Goal: Book appointment/travel/reservation

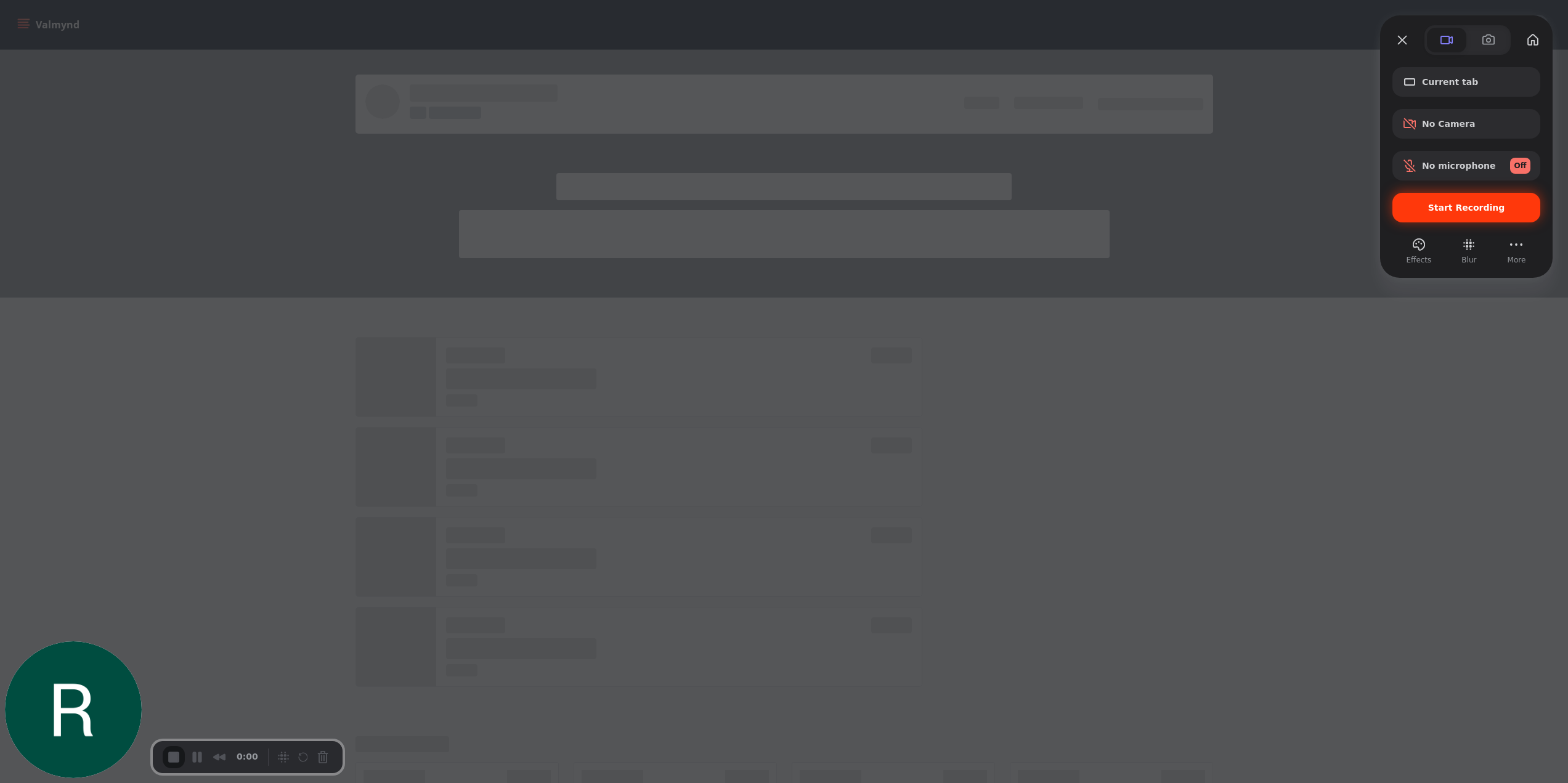
click at [1455, 204] on span "Start Recording" at bounding box center [1467, 207] width 77 height 10
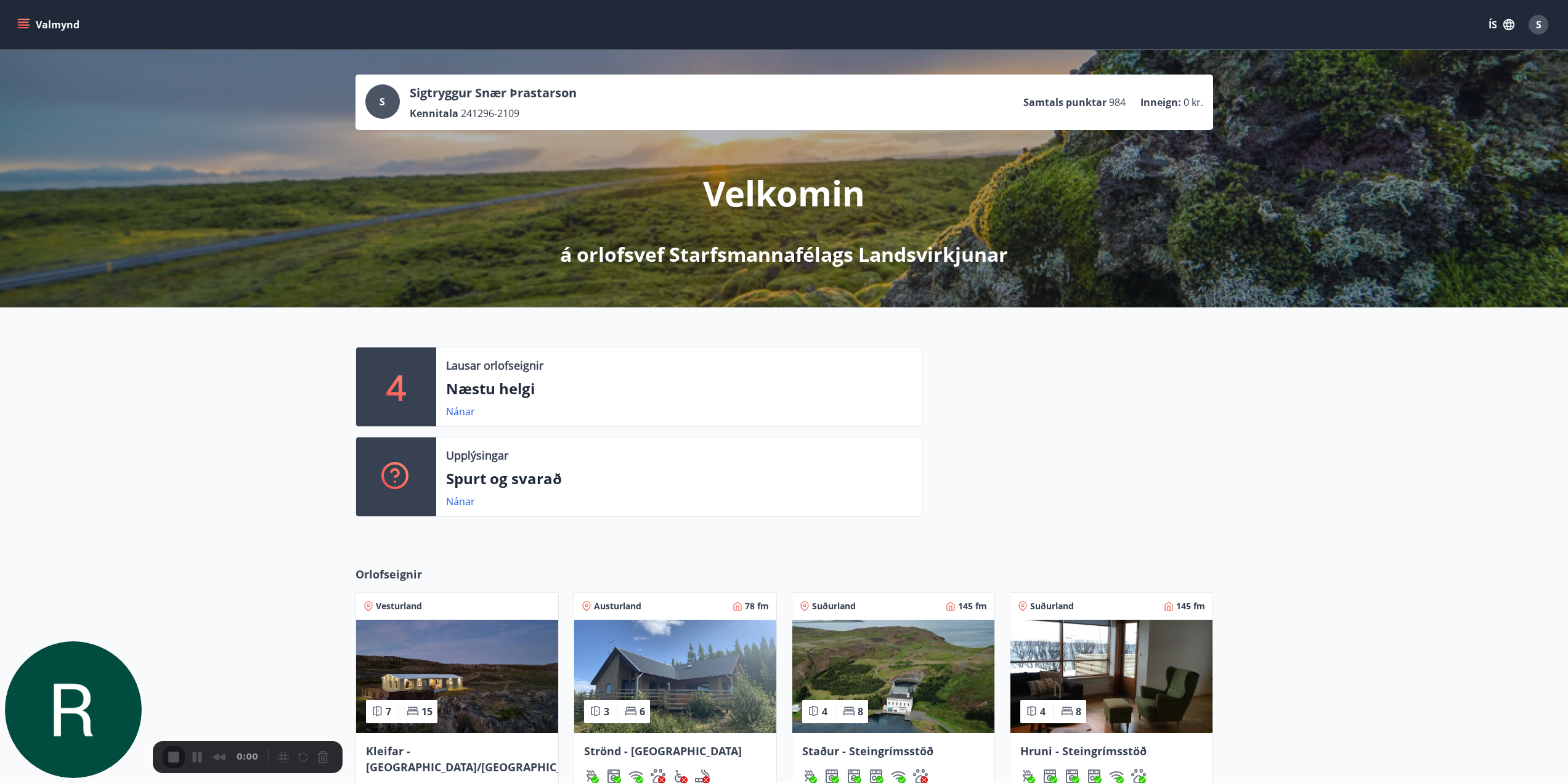
click at [21, 22] on icon "menu" at bounding box center [23, 22] width 11 height 1
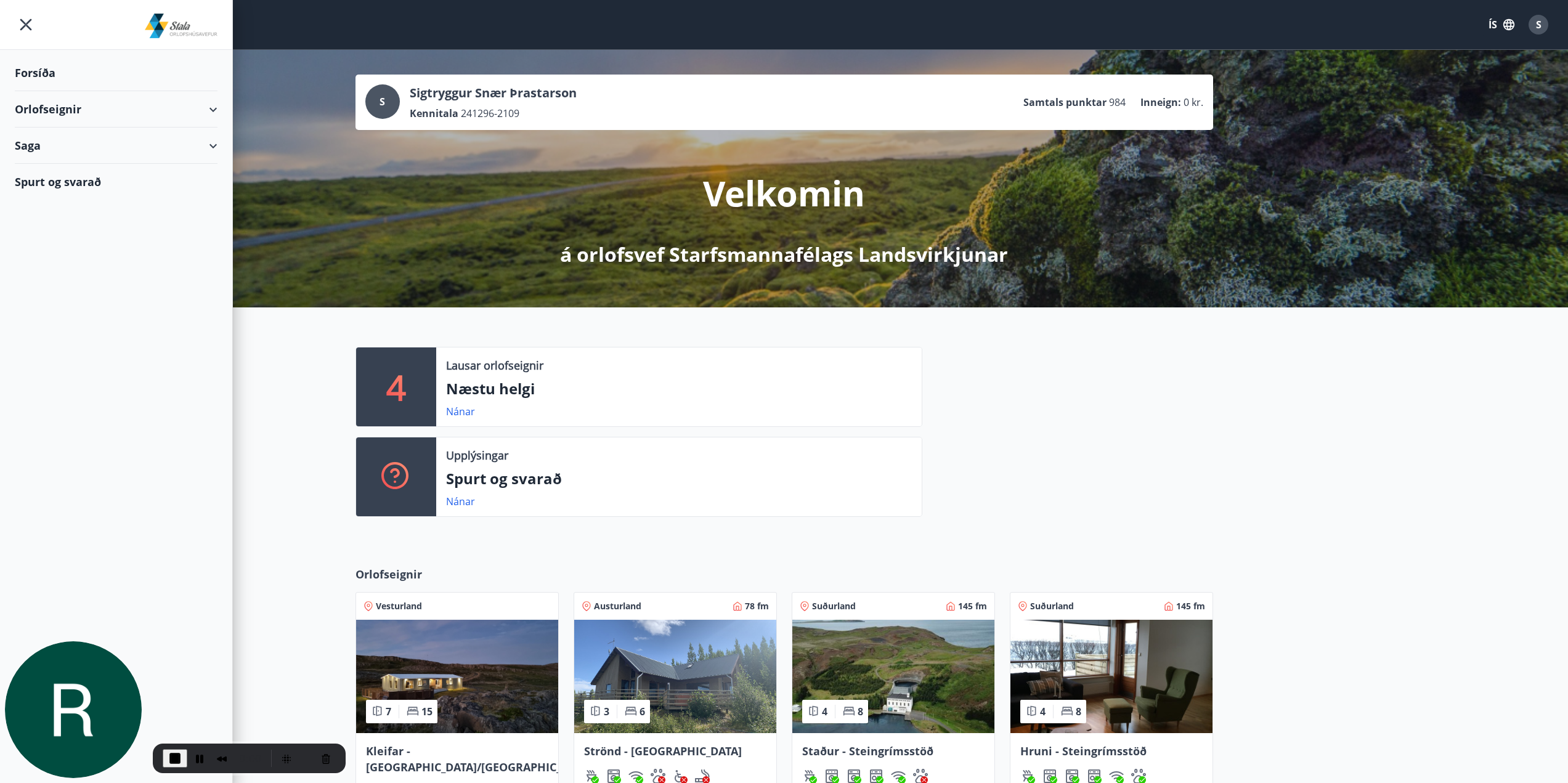
click at [65, 111] on div "Orlofseignir" at bounding box center [116, 109] width 202 height 37
click at [41, 162] on div "Bókunardagatal" at bounding box center [116, 166] width 183 height 26
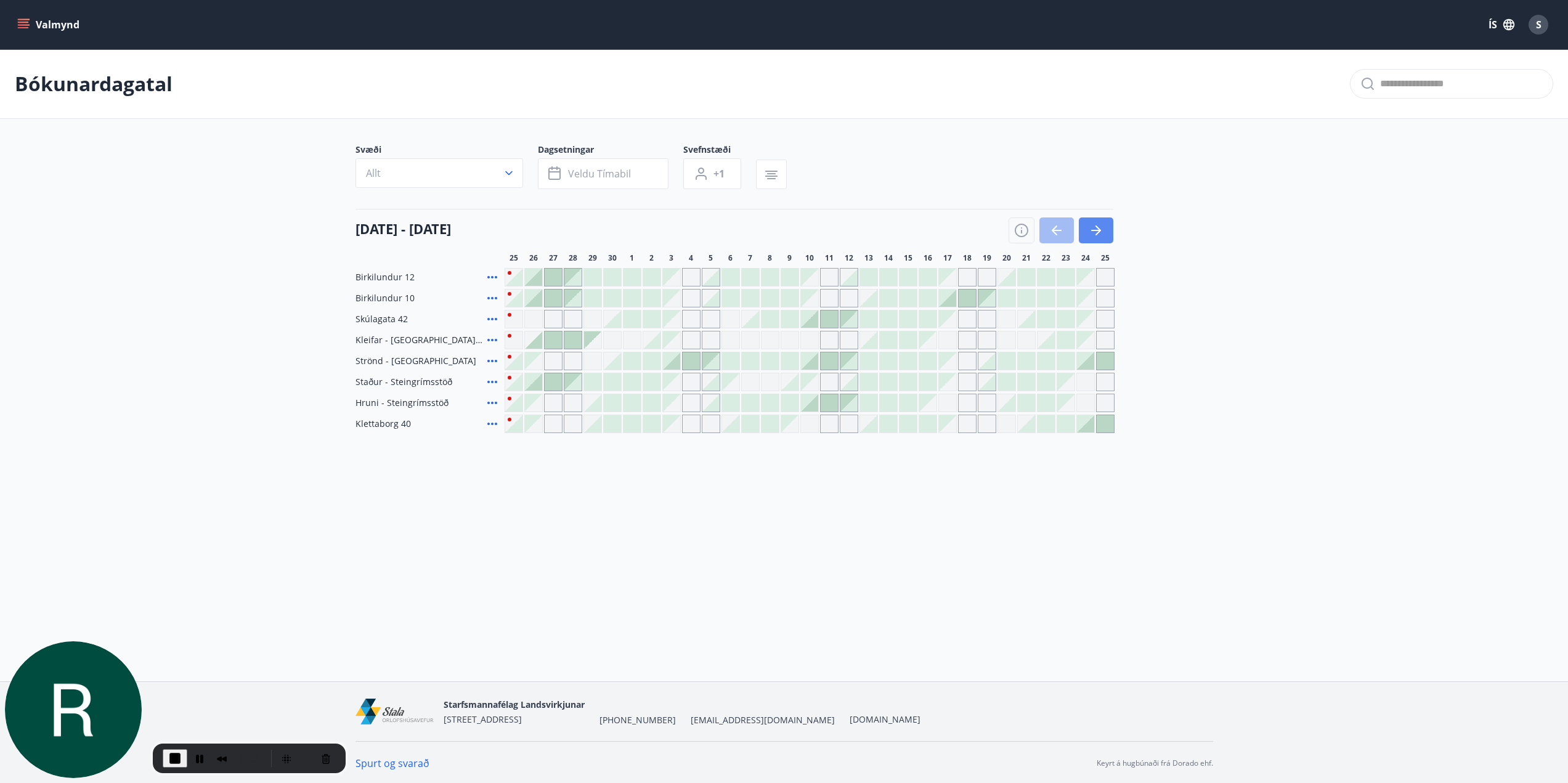
click at [1100, 226] on icon "button" at bounding box center [1096, 230] width 15 height 15
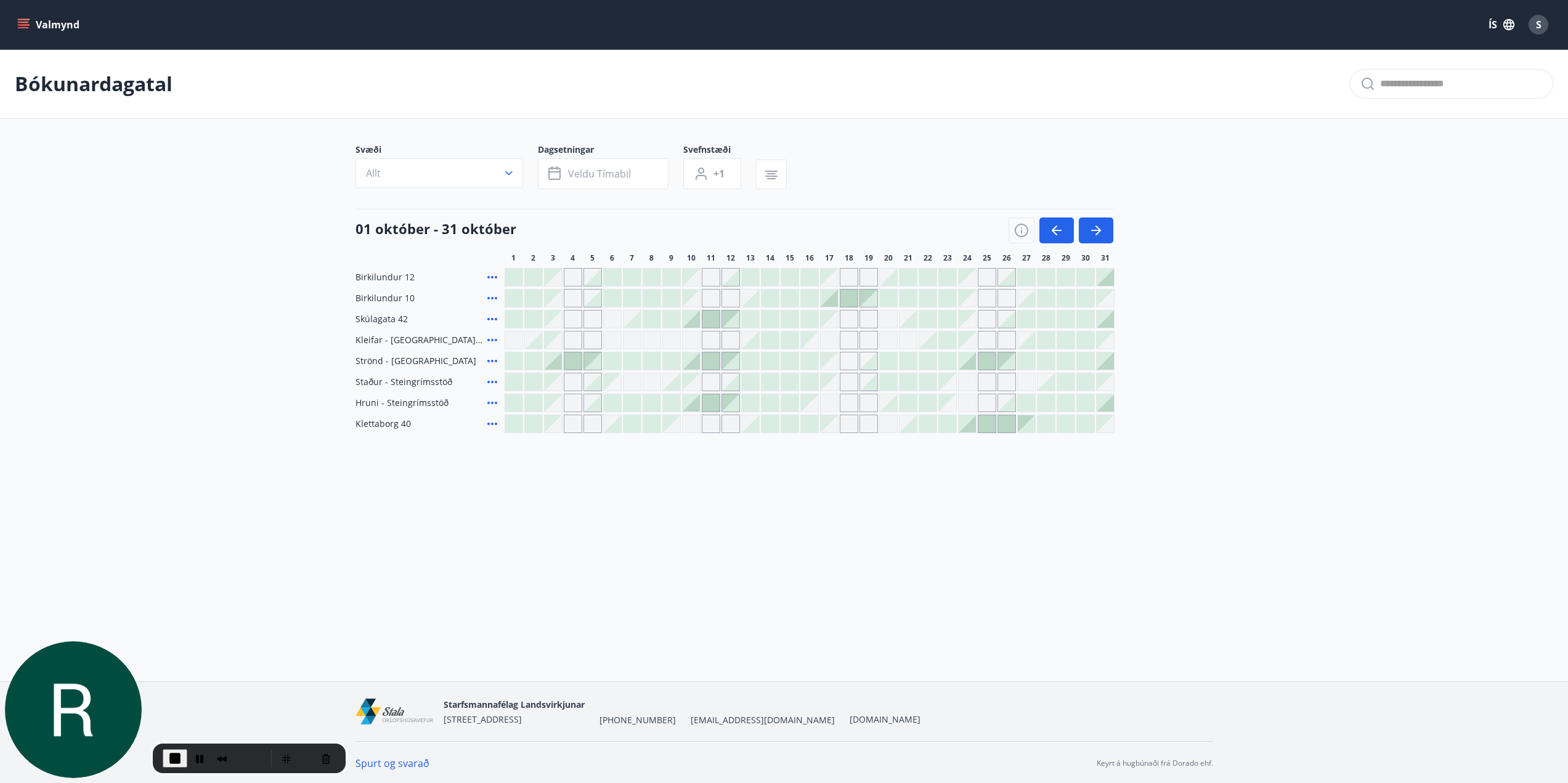
click at [789, 427] on div at bounding box center [790, 424] width 17 height 17
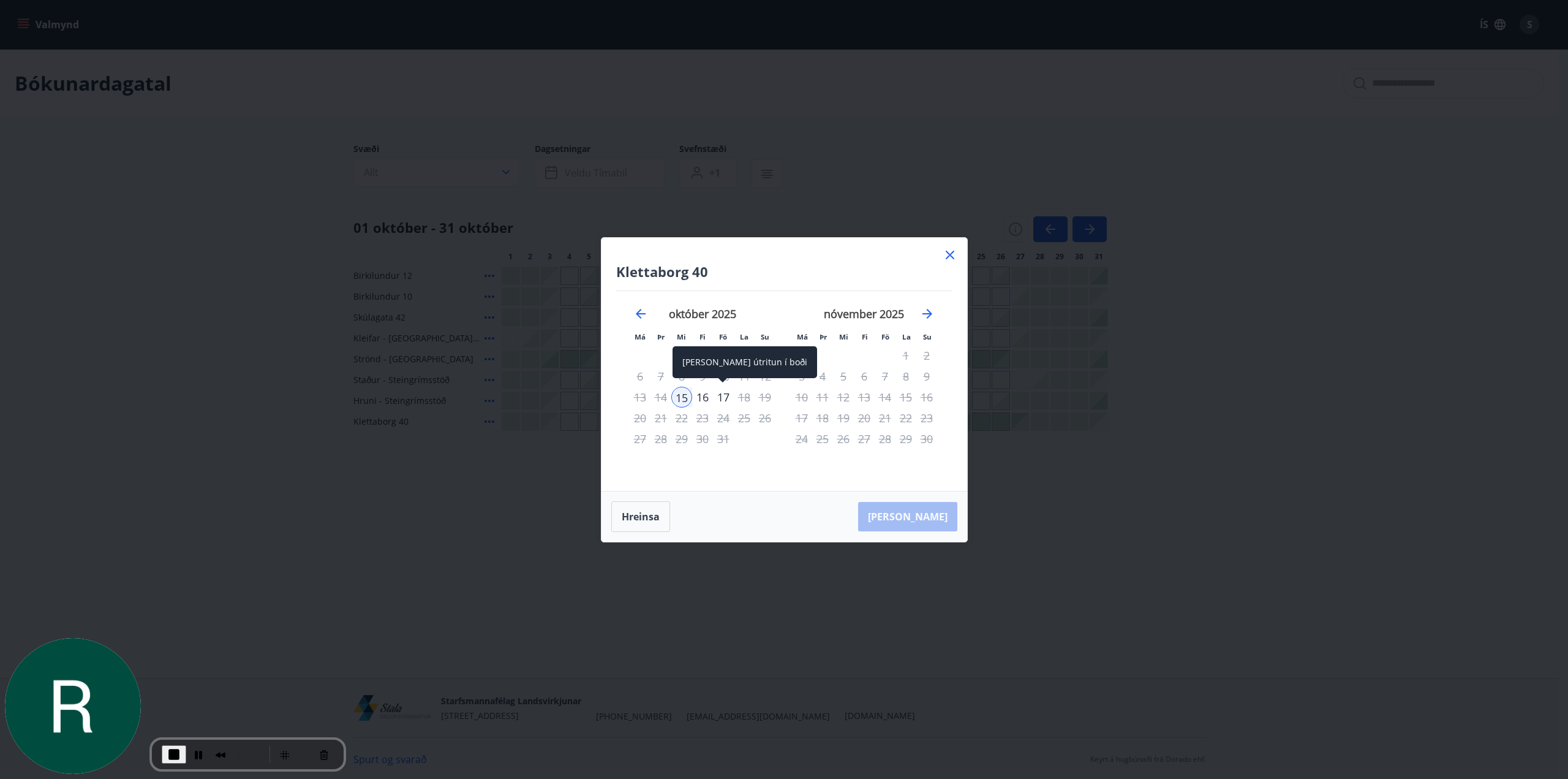
click at [720, 396] on div "17" at bounding box center [723, 397] width 21 height 21
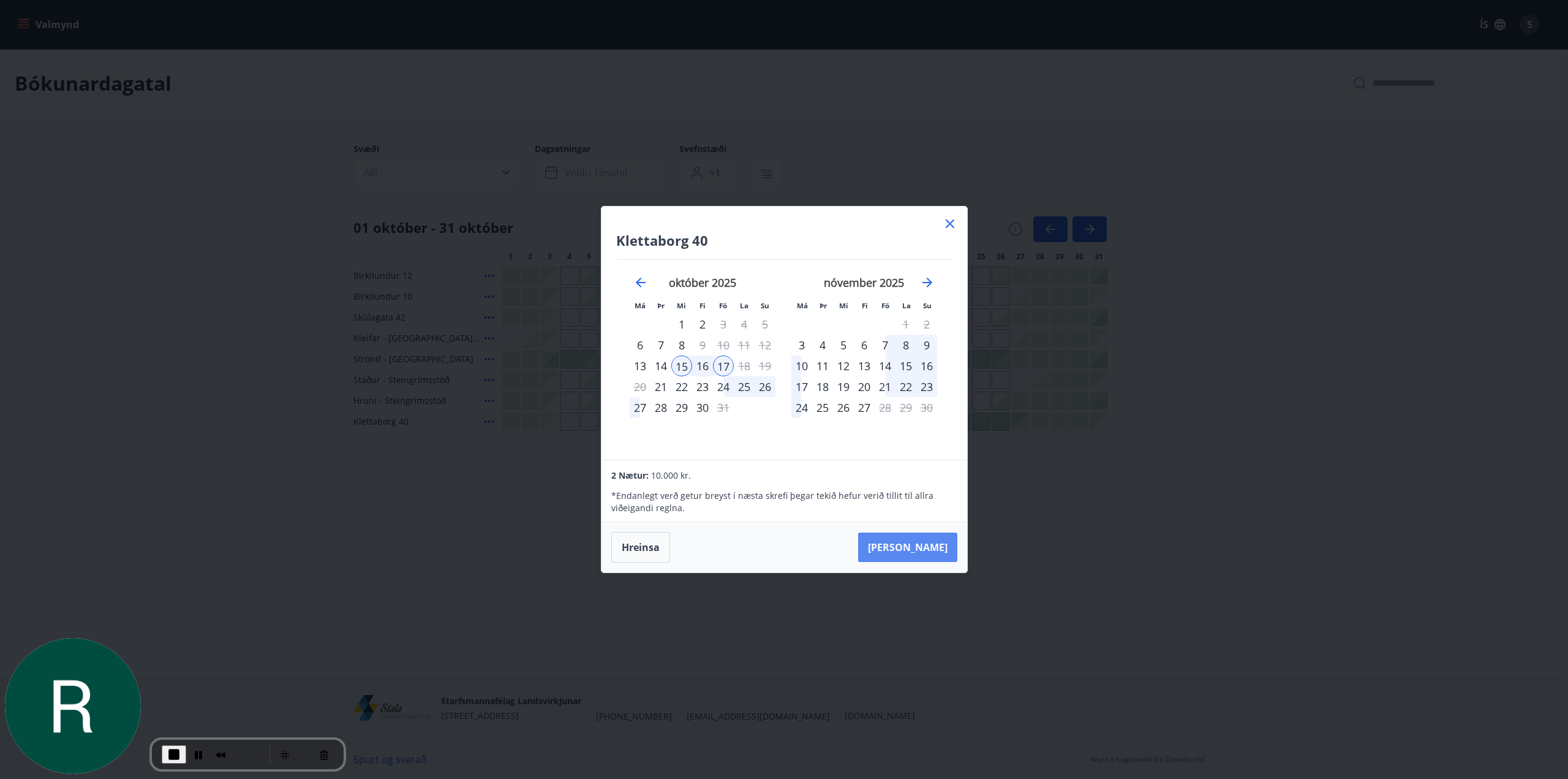
click at [931, 550] on button "[PERSON_NAME]" at bounding box center [908, 547] width 99 height 29
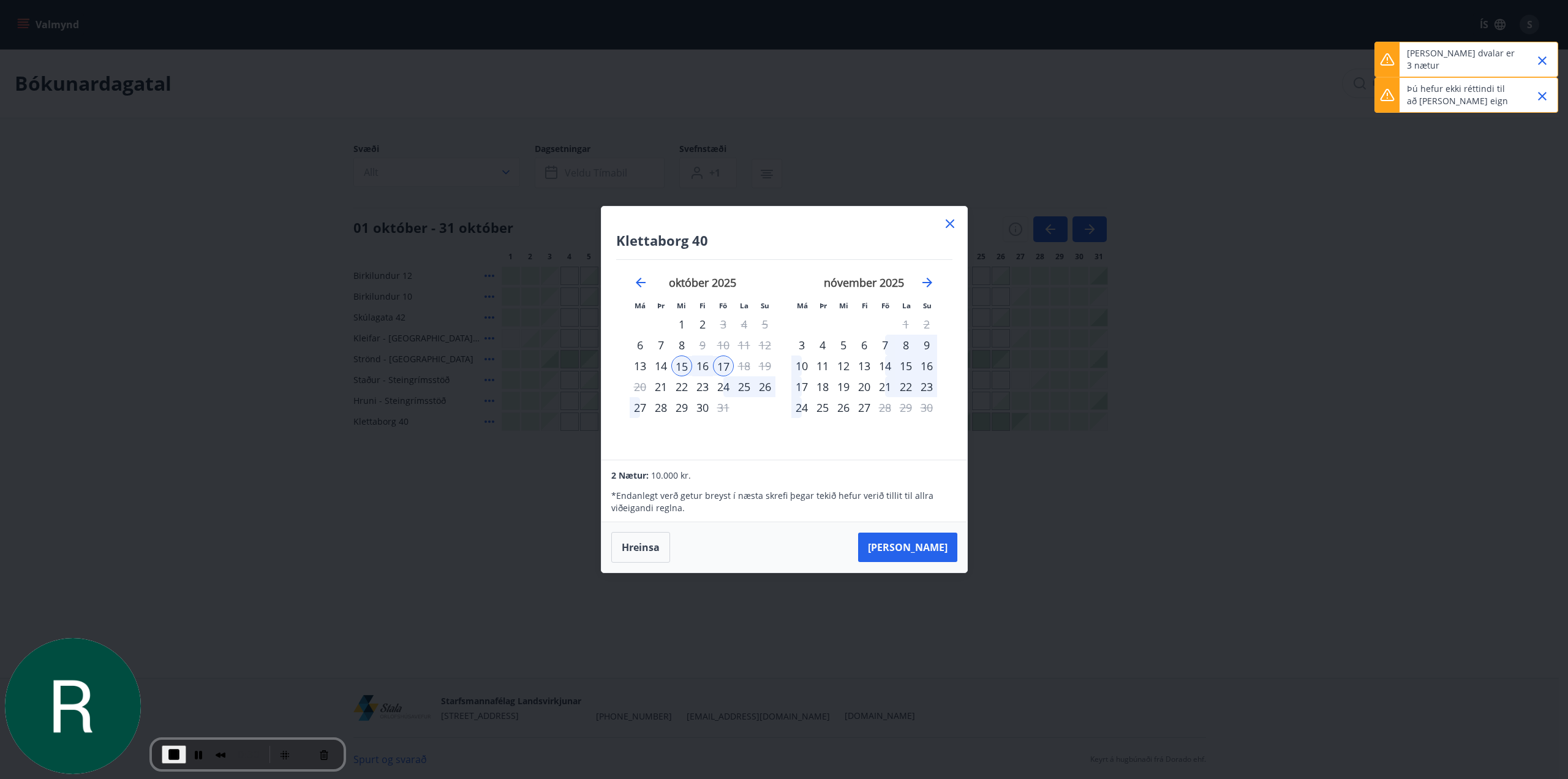
click at [952, 221] on icon at bounding box center [950, 224] width 15 height 15
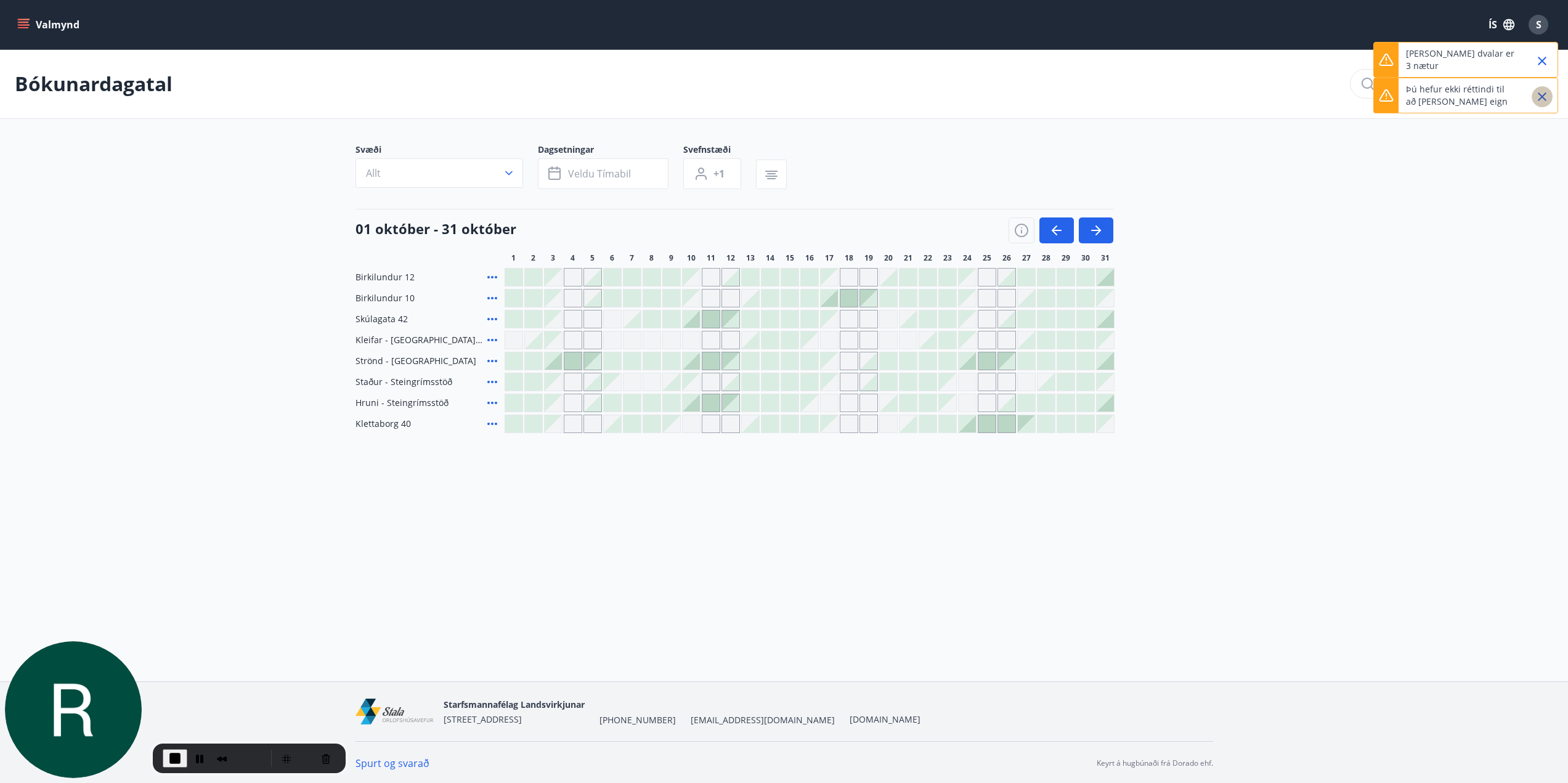
click at [1547, 98] on icon "Close" at bounding box center [1542, 97] width 15 height 15
click at [1541, 56] on icon "Close" at bounding box center [1542, 61] width 15 height 15
click at [177, 758] on span "End Recording" at bounding box center [175, 758] width 15 height 15
